Goal: Connect with others: Connect with other users

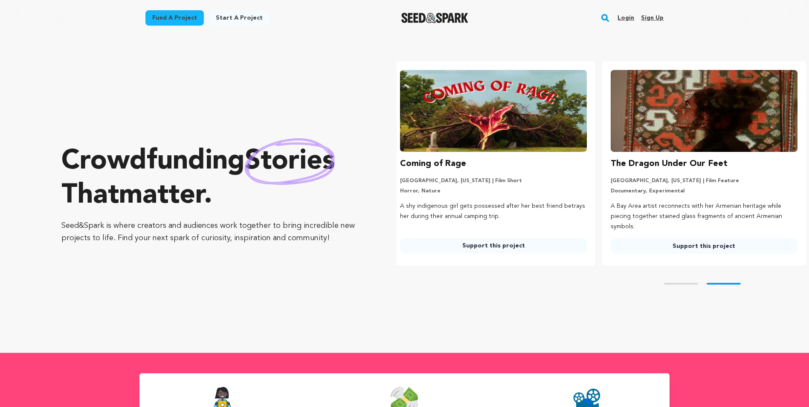
scroll to position [0, 217]
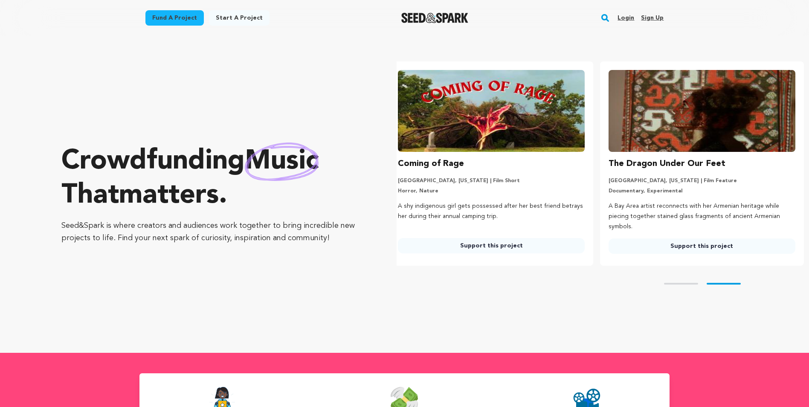
click at [606, 16] on rect "button" at bounding box center [605, 18] width 10 height 10
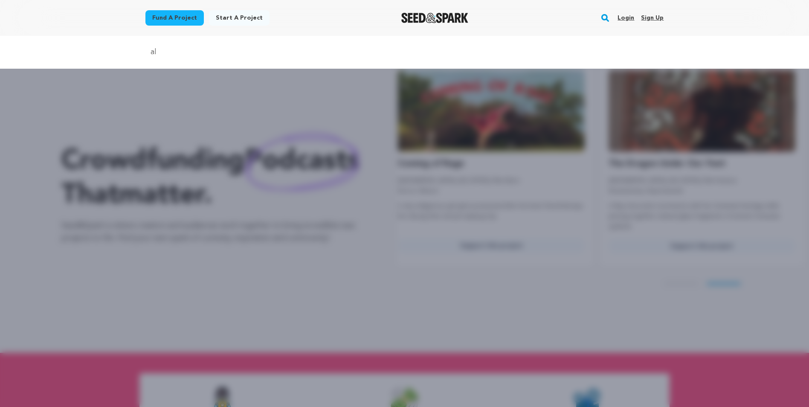
type input "almost ghost town"
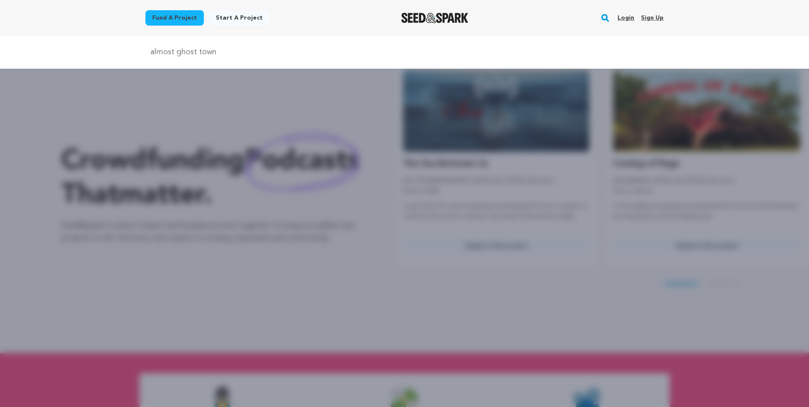
scroll to position [0, 0]
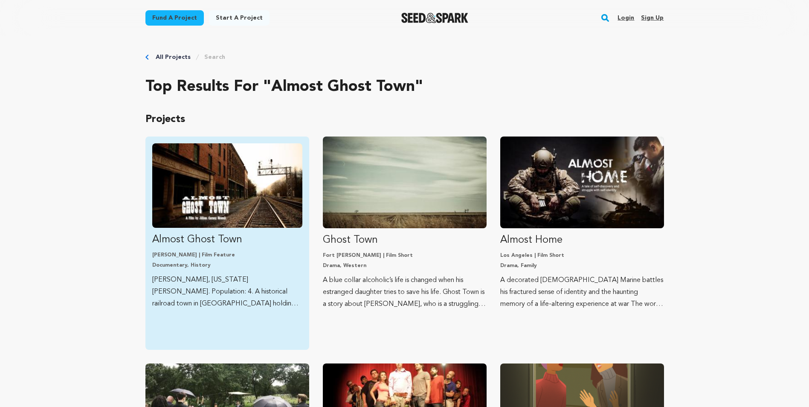
click at [246, 172] on img "Fund Almost Ghost Town" at bounding box center [227, 185] width 150 height 84
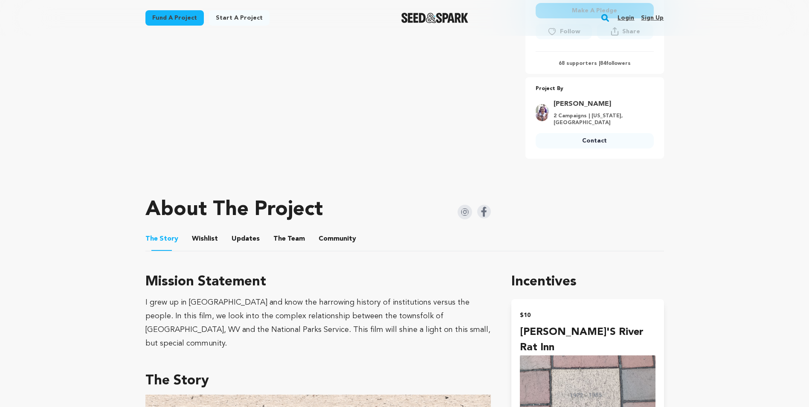
scroll to position [298, 0]
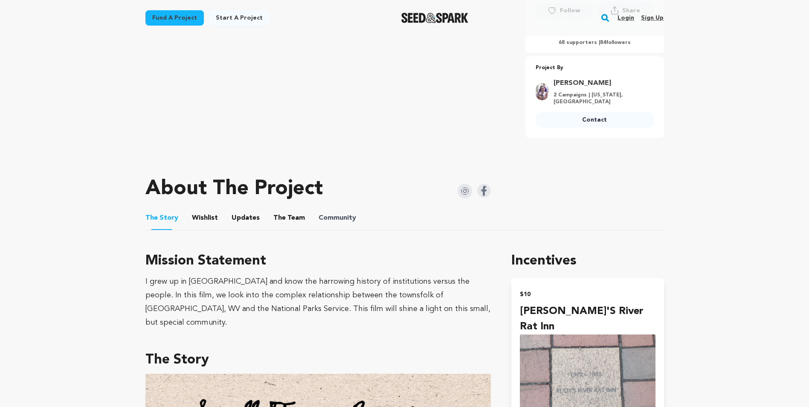
click at [318, 217] on span "Community" at bounding box center [337, 218] width 38 height 10
click at [329, 218] on button "Community" at bounding box center [337, 219] width 20 height 20
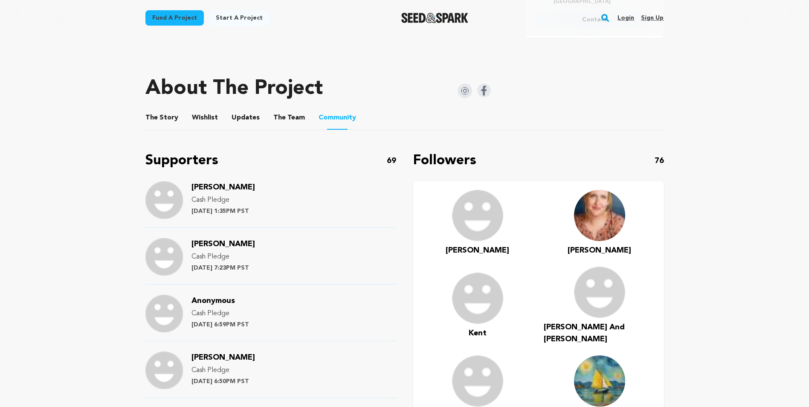
scroll to position [384, 0]
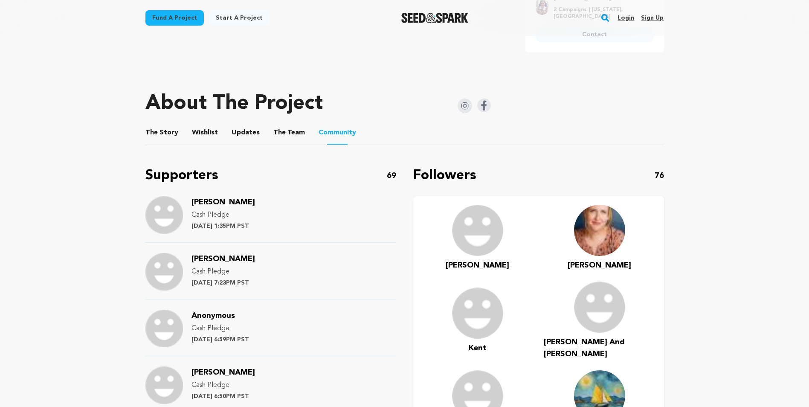
click at [199, 201] on span "Jenny" at bounding box center [223, 202] width 64 height 8
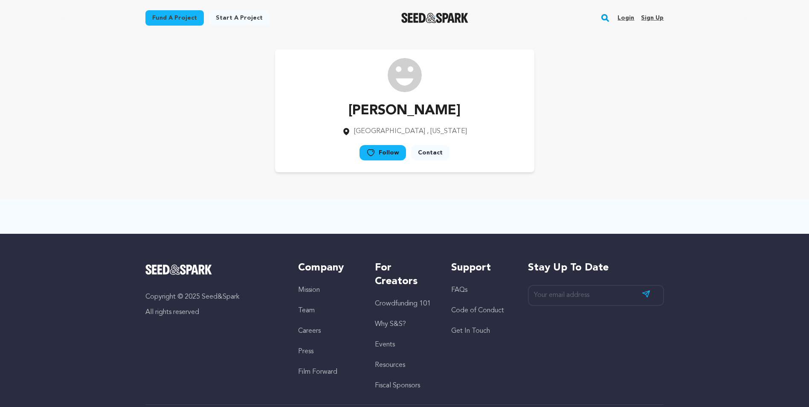
click at [430, 154] on link "Contact" at bounding box center [430, 152] width 38 height 15
